Goal: Information Seeking & Learning: Learn about a topic

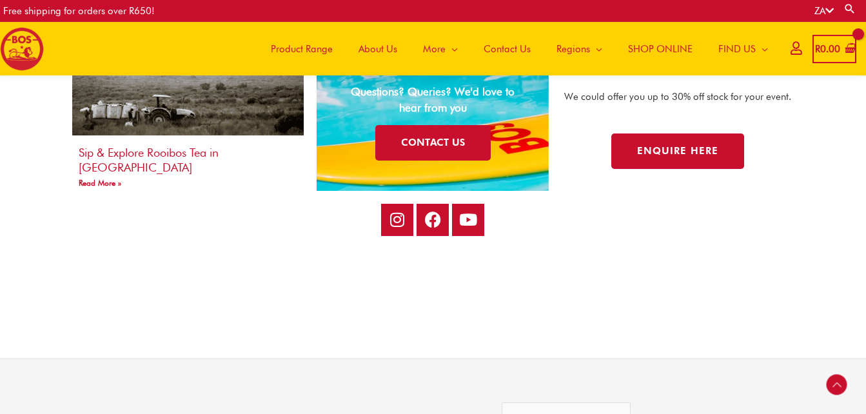
scroll to position [2417, 0]
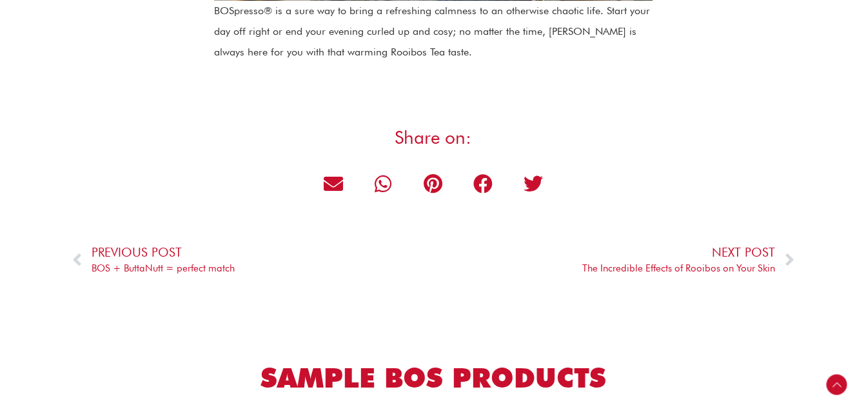
scroll to position [2107, 0]
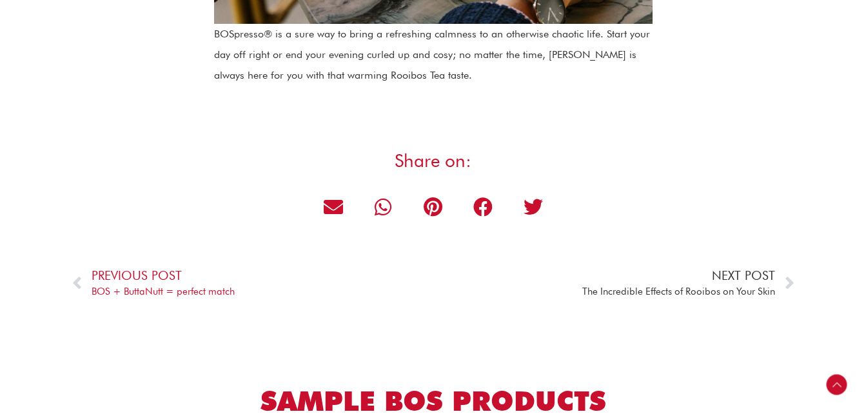
click at [783, 277] on span "Next" at bounding box center [784, 283] width 19 height 19
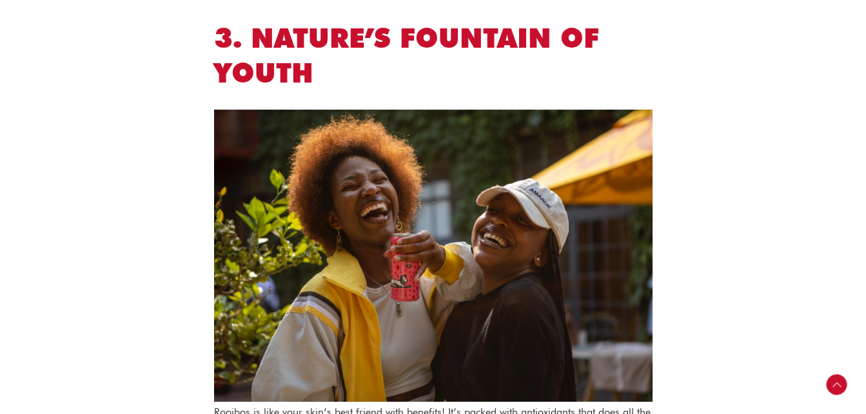
scroll to position [955, 0]
